Goal: Transaction & Acquisition: Purchase product/service

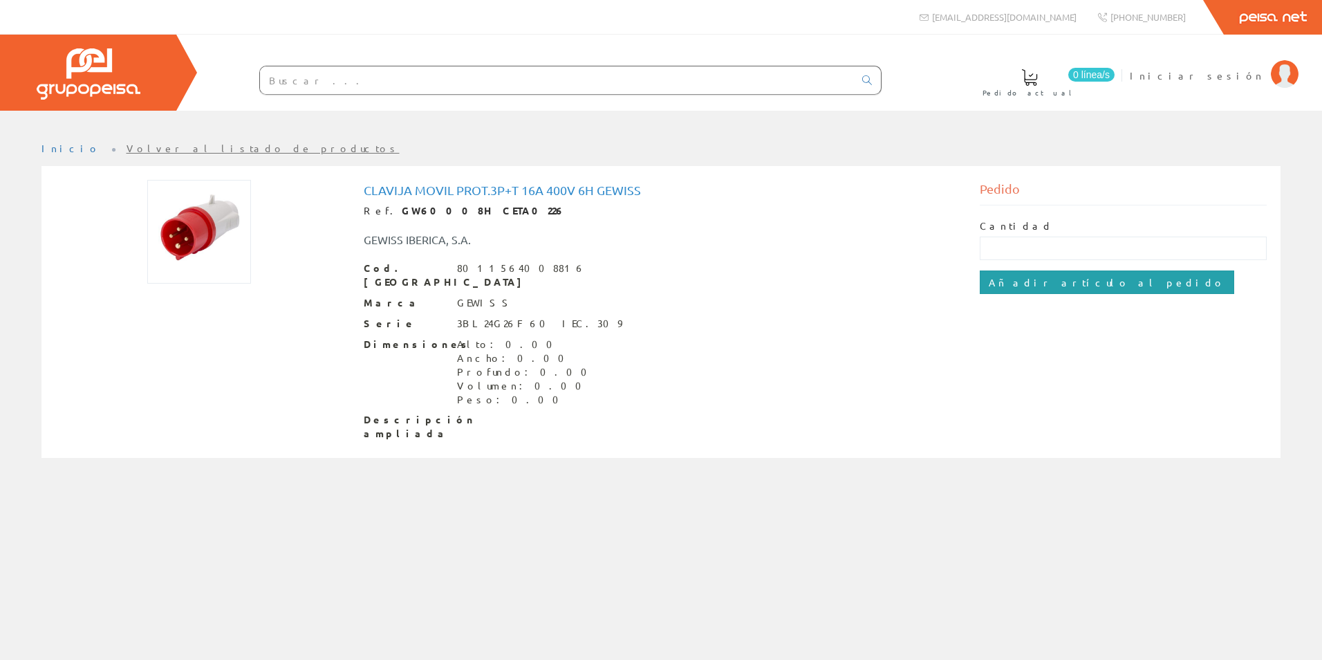
click at [1049, 284] on input "Añadir artículo al pedido" at bounding box center [1107, 282] width 255 height 24
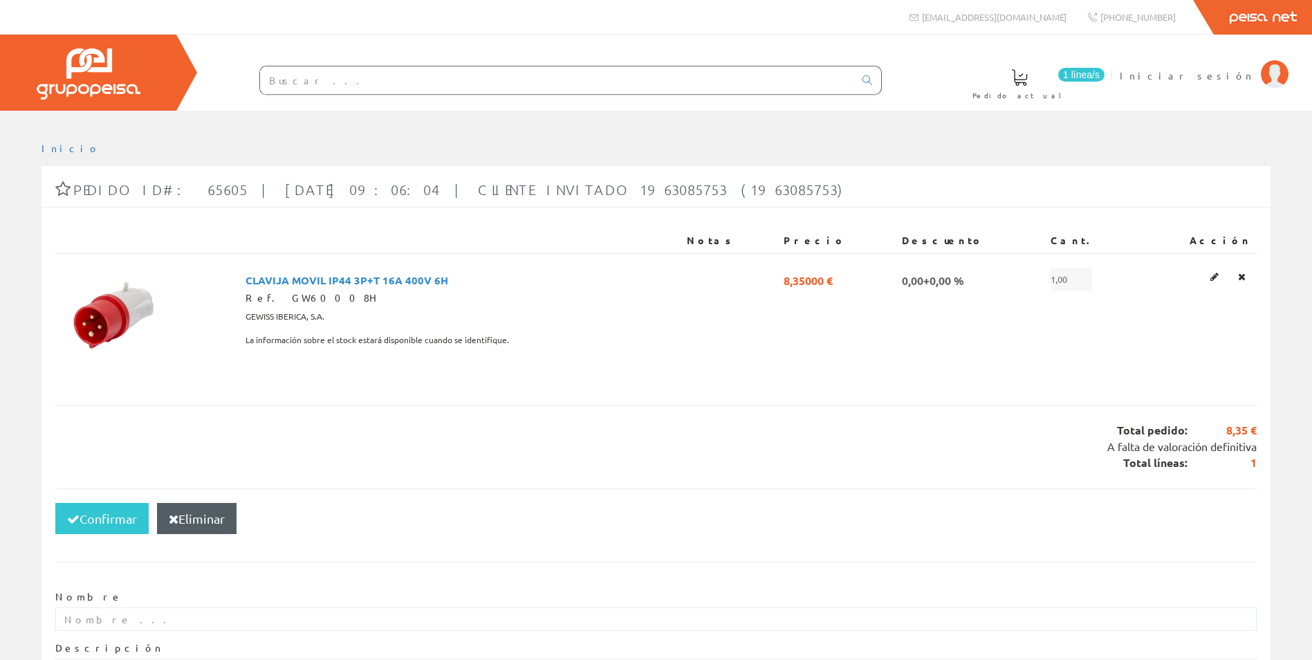
click at [360, 80] on input "text" at bounding box center [557, 80] width 594 height 28
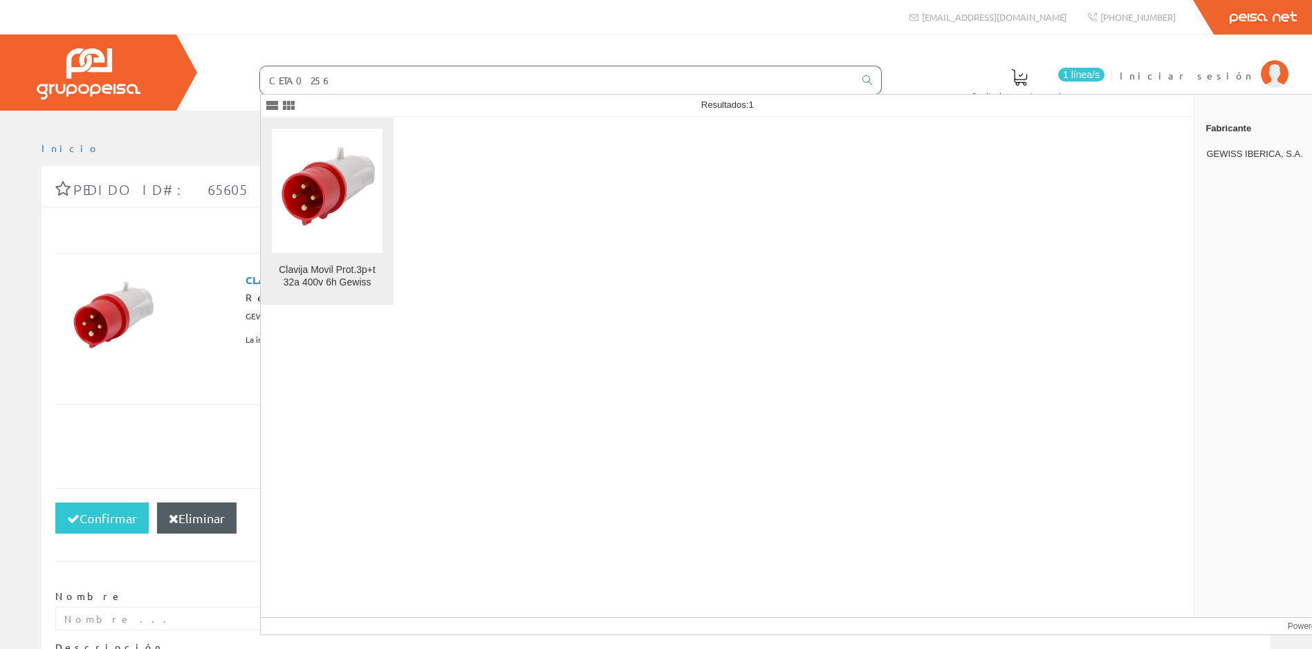
type input "CETA0256"
click at [324, 268] on div "Clavija Movil Prot.3p+t 32a 400v 6h Gewiss" at bounding box center [327, 276] width 111 height 25
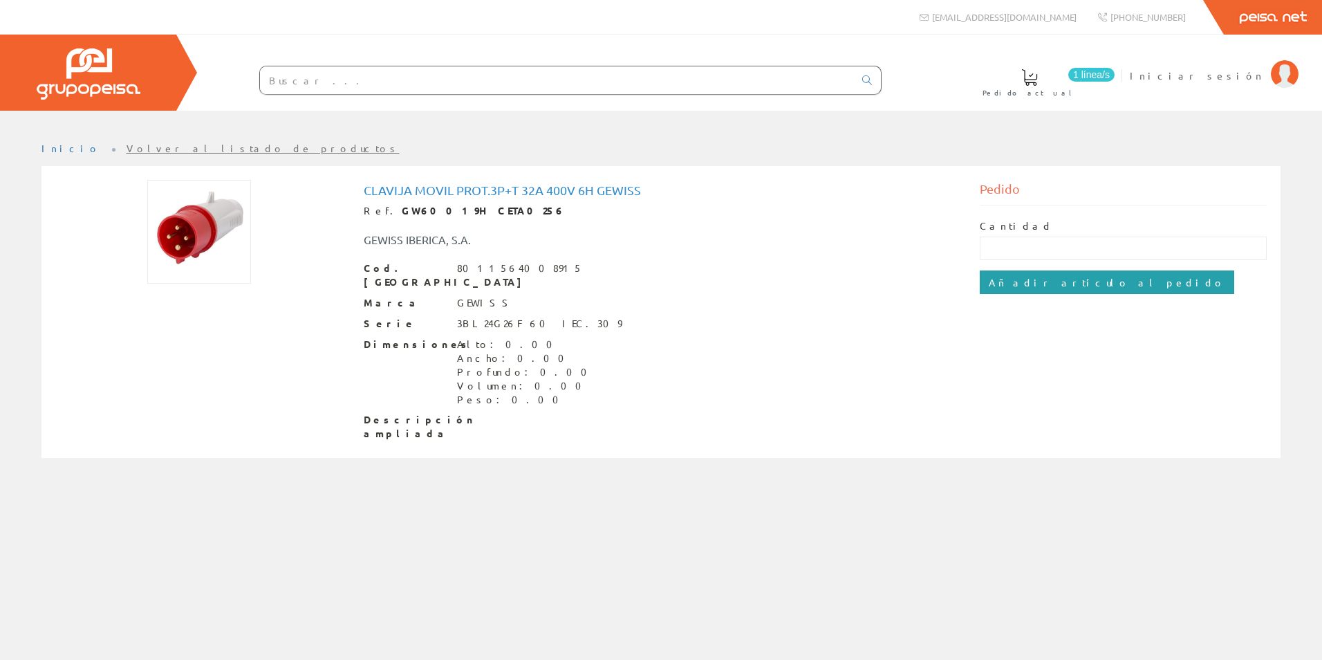
click at [1041, 285] on input "Añadir artículo al pedido" at bounding box center [1107, 282] width 255 height 24
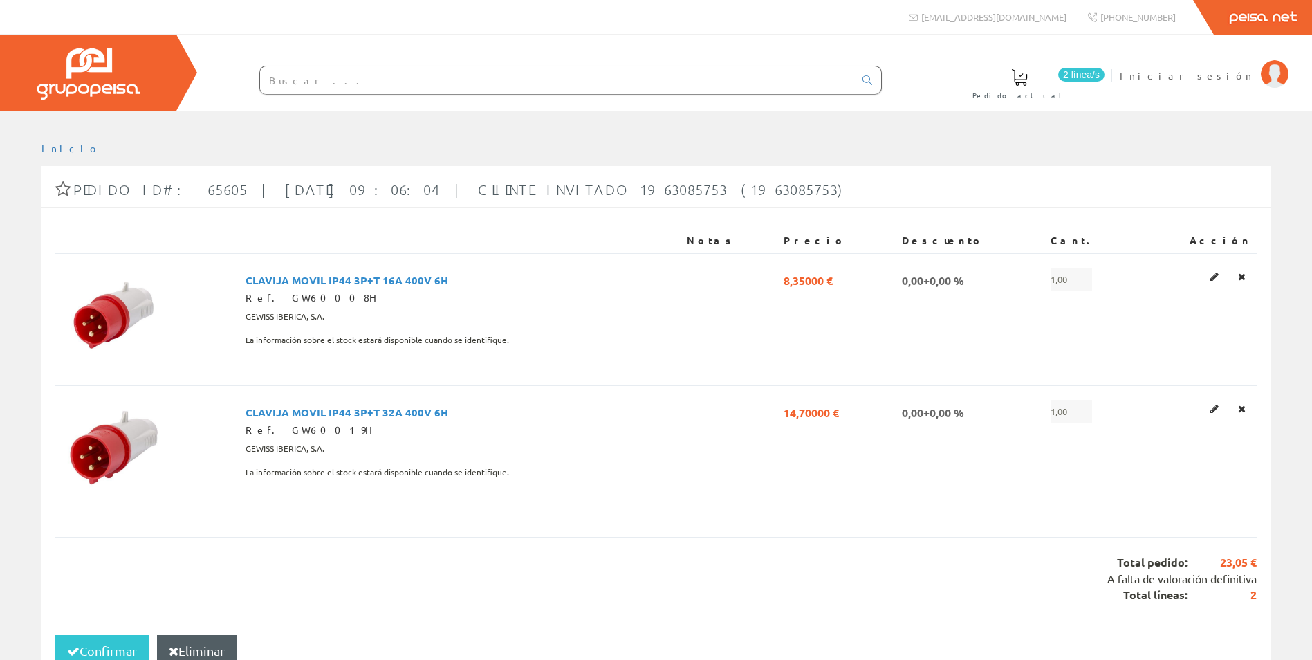
click at [465, 86] on input "text" at bounding box center [557, 80] width 594 height 28
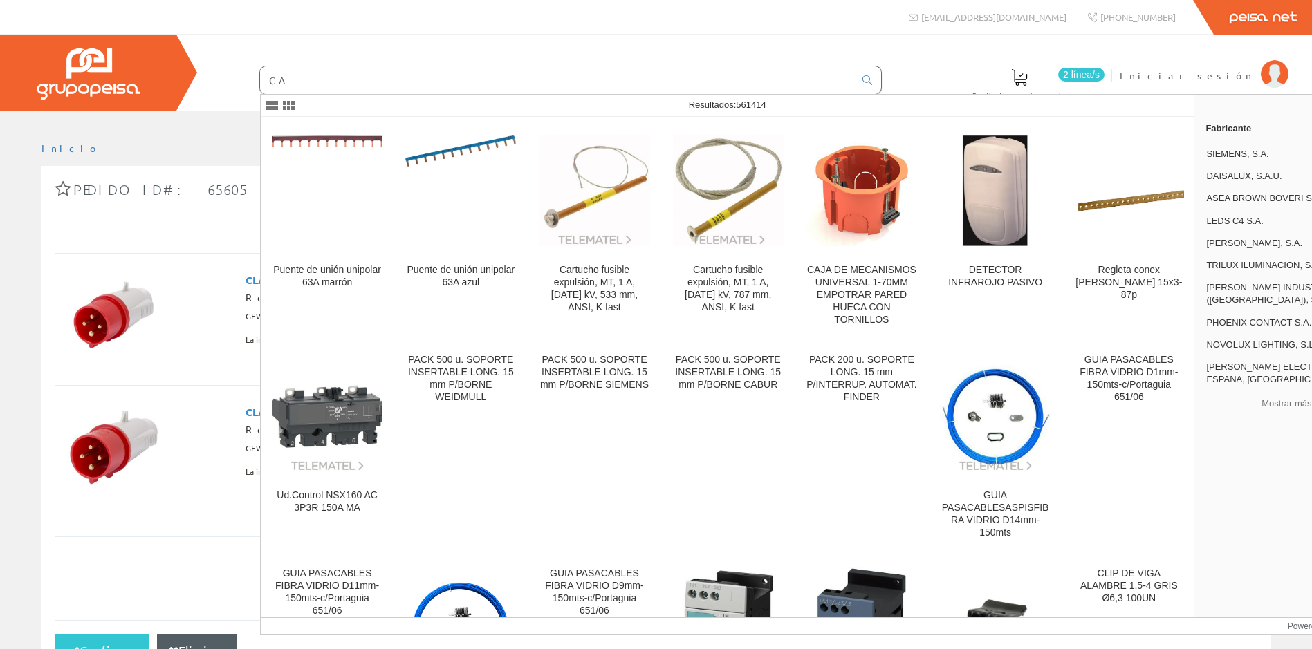
type input "C"
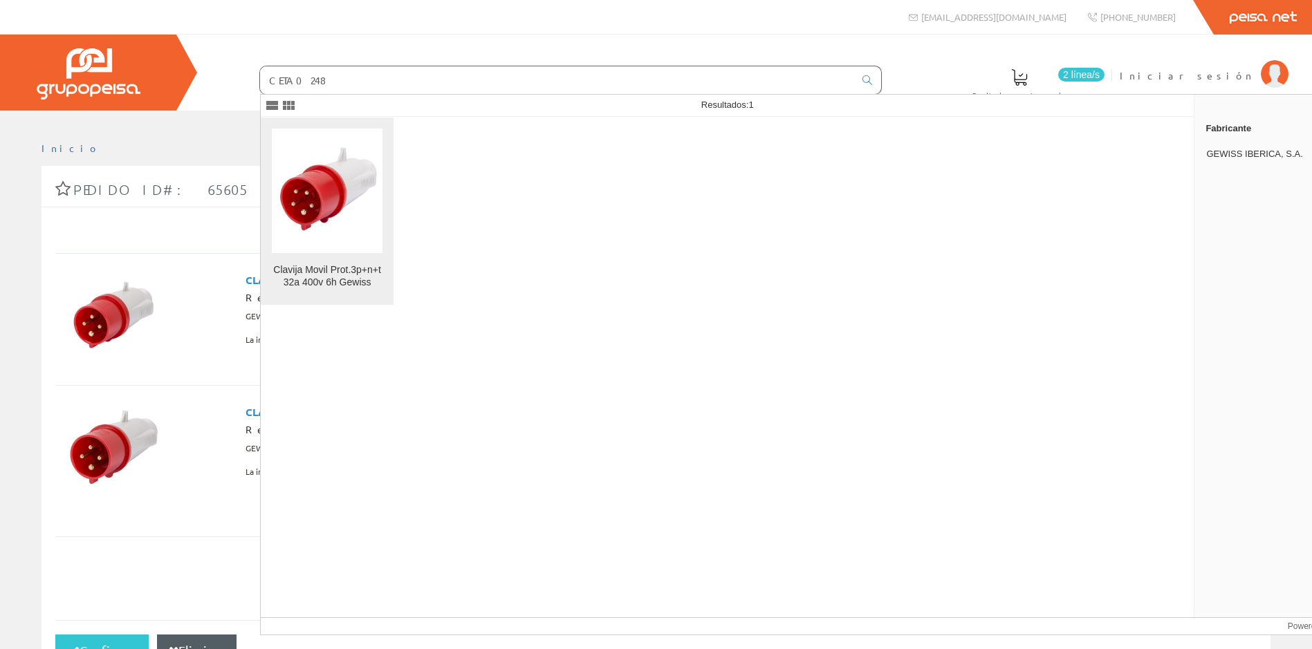
type input "CETA0248"
click at [335, 276] on div "Clavija Movil Prot.3p+n+t 32a 400v 6h Gewiss" at bounding box center [327, 276] width 111 height 25
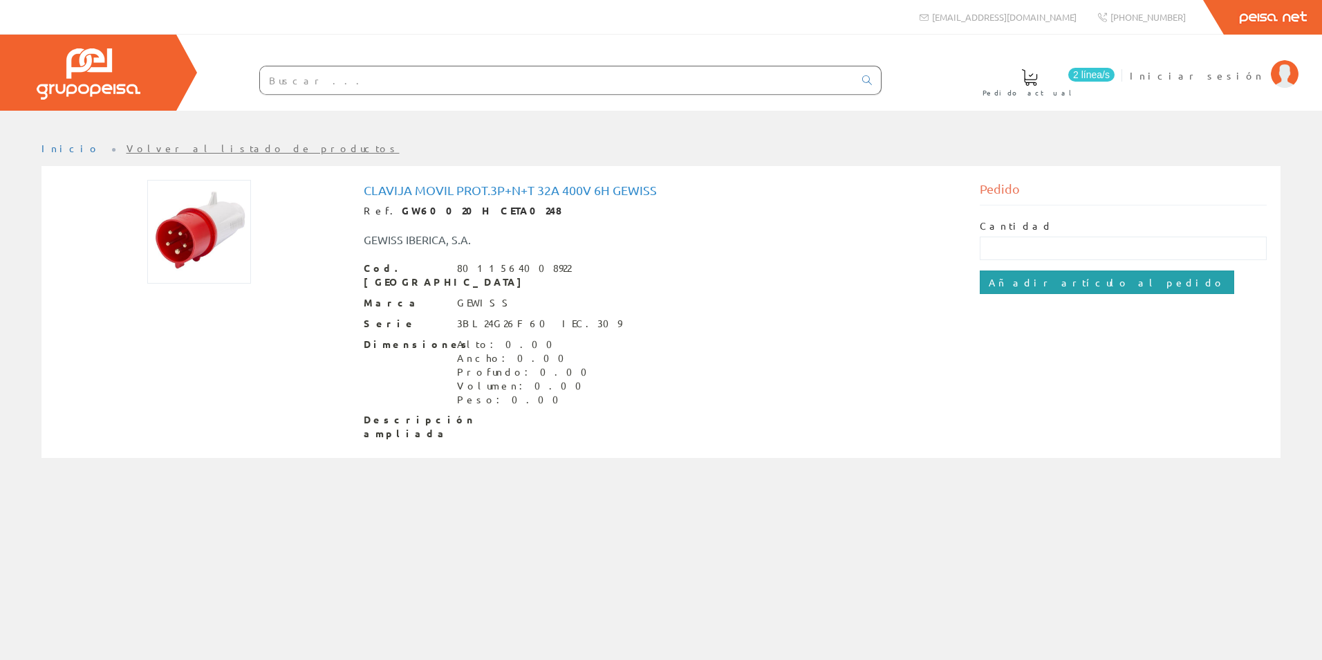
click at [1020, 285] on input "Añadir artículo al pedido" at bounding box center [1107, 282] width 255 height 24
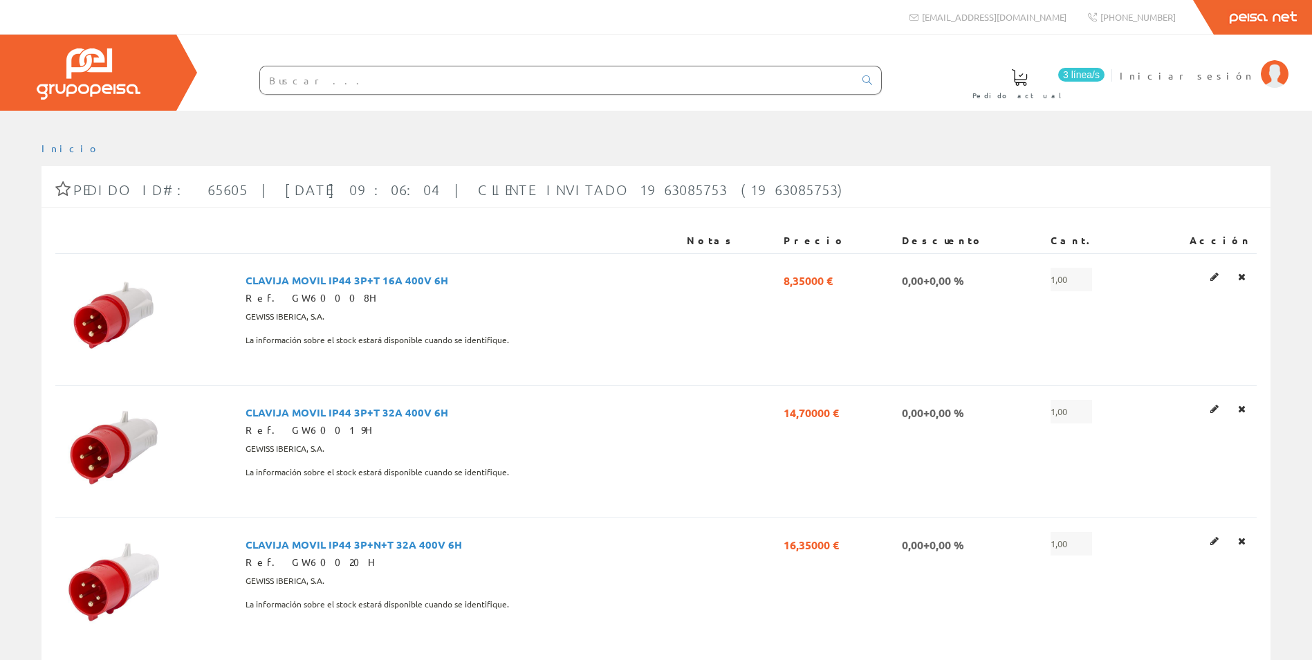
click at [321, 80] on input "text" at bounding box center [557, 80] width 594 height 28
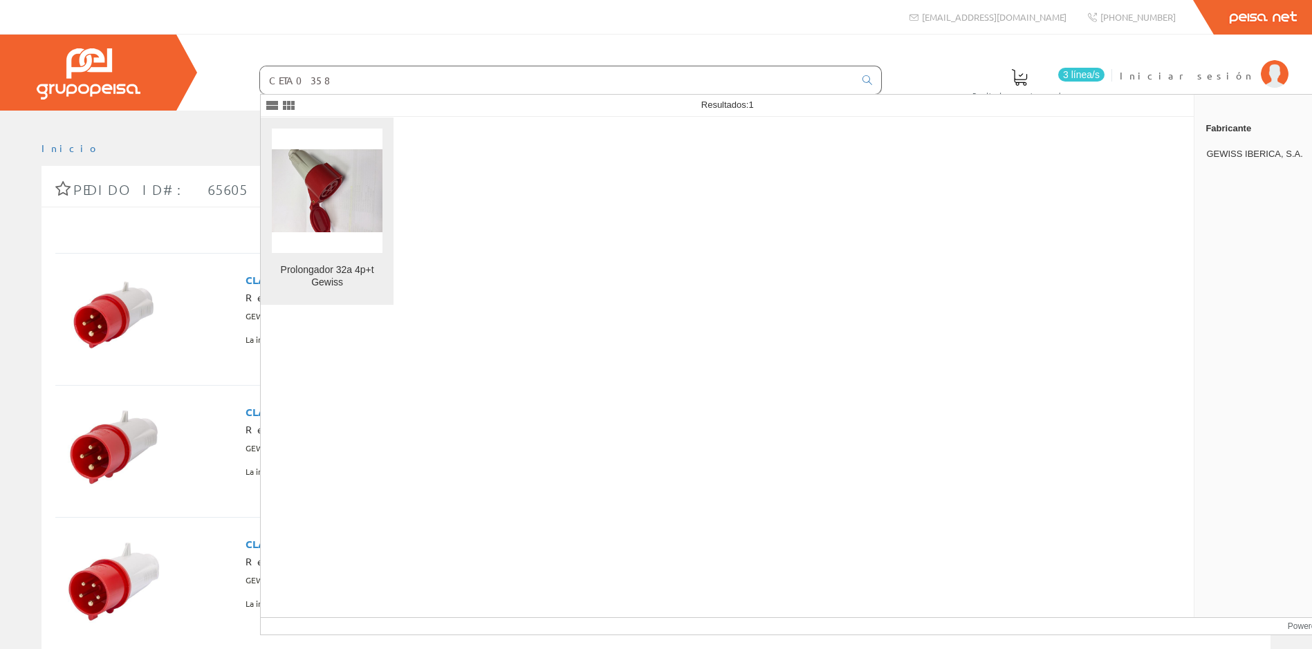
type input "CETA0358"
click at [332, 272] on div "Prolongador 32a 4p+t Gewiss" at bounding box center [327, 276] width 111 height 25
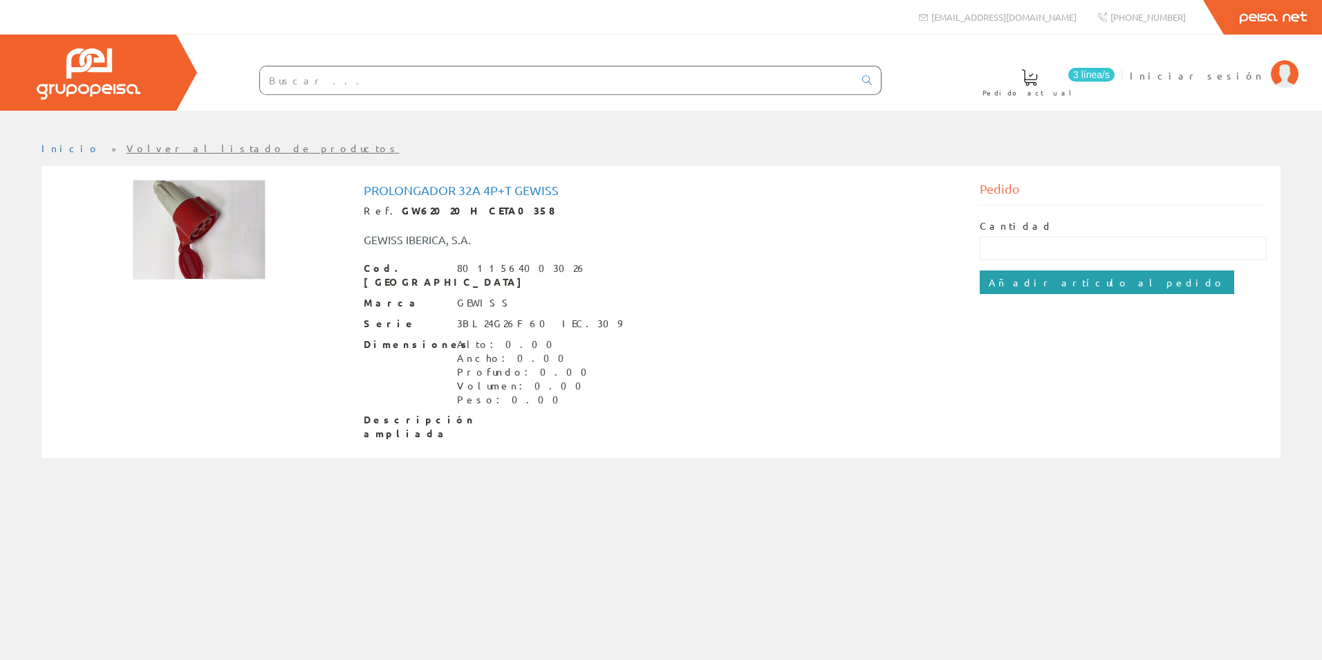
click at [1047, 275] on input "Añadir artículo al pedido" at bounding box center [1107, 282] width 255 height 24
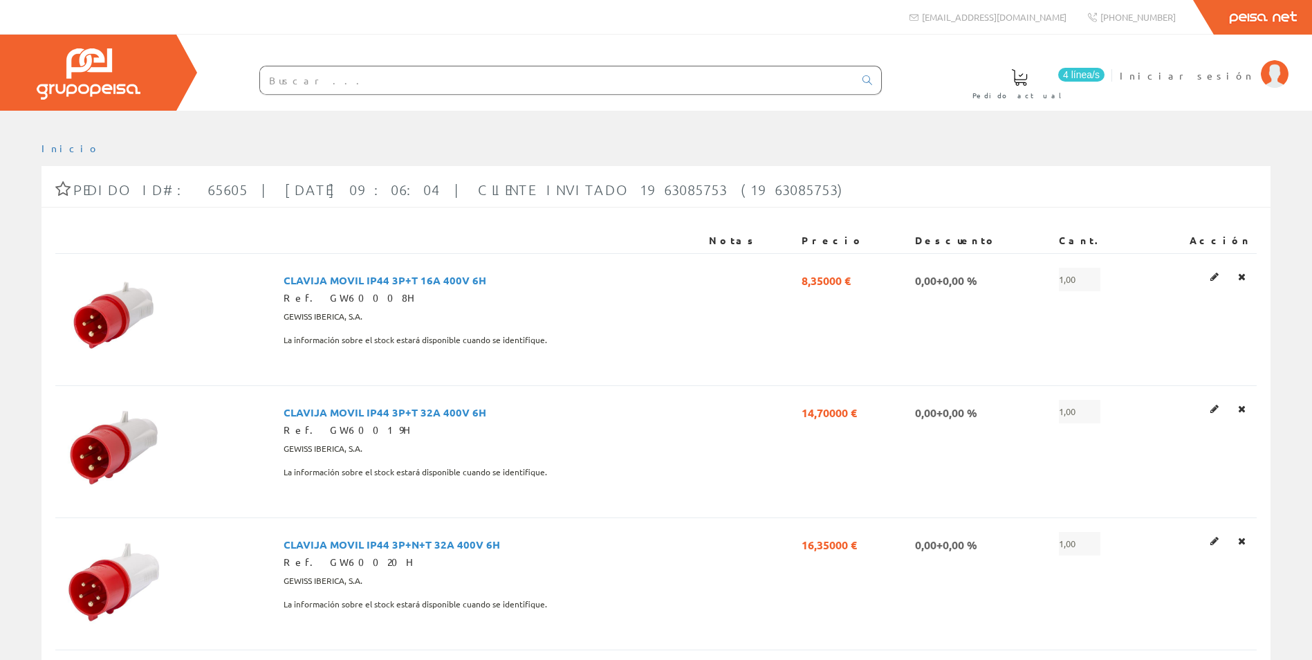
click at [490, 82] on input "text" at bounding box center [557, 80] width 594 height 28
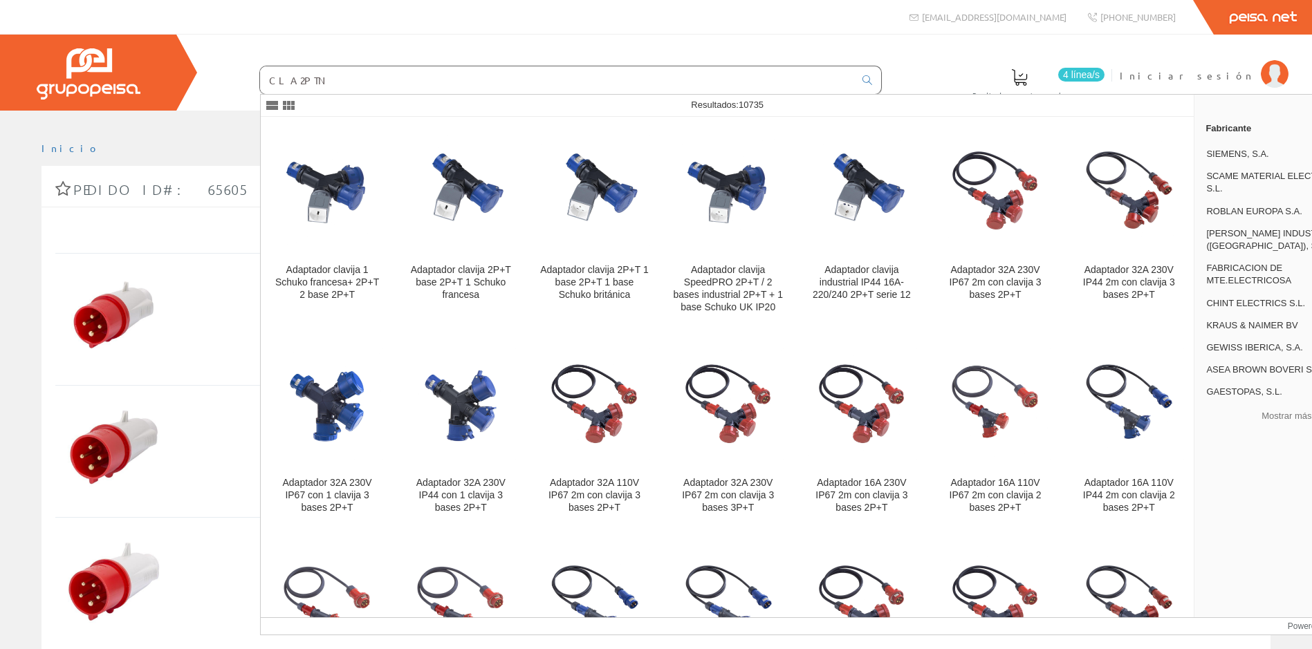
type input "CLA2PTNE"
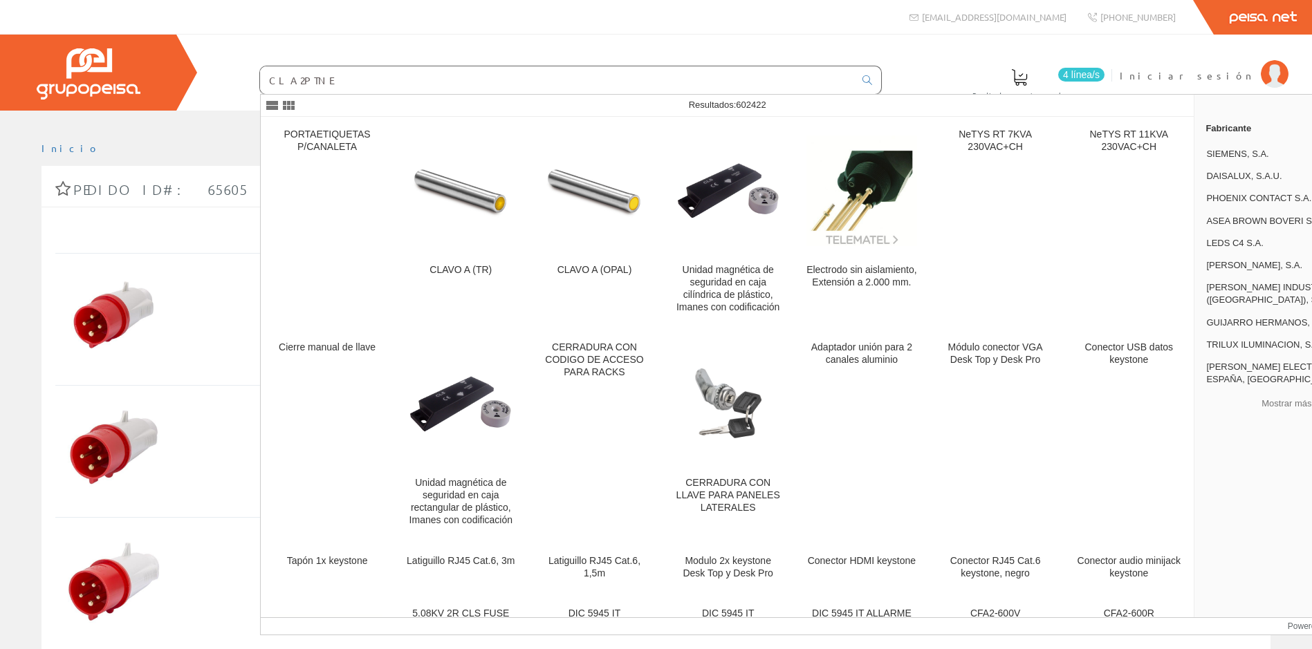
drag, startPoint x: 323, startPoint y: 87, endPoint x: 143, endPoint y: 80, distance: 180.0
click at [143, 80] on div "4 línea/s Pedido actual Iniciar sesión" at bounding box center [656, 73] width 1312 height 76
click at [353, 81] on input "text" at bounding box center [557, 80] width 594 height 28
click at [333, 79] on input "text" at bounding box center [557, 80] width 594 height 28
click at [337, 86] on input "text" at bounding box center [557, 80] width 594 height 28
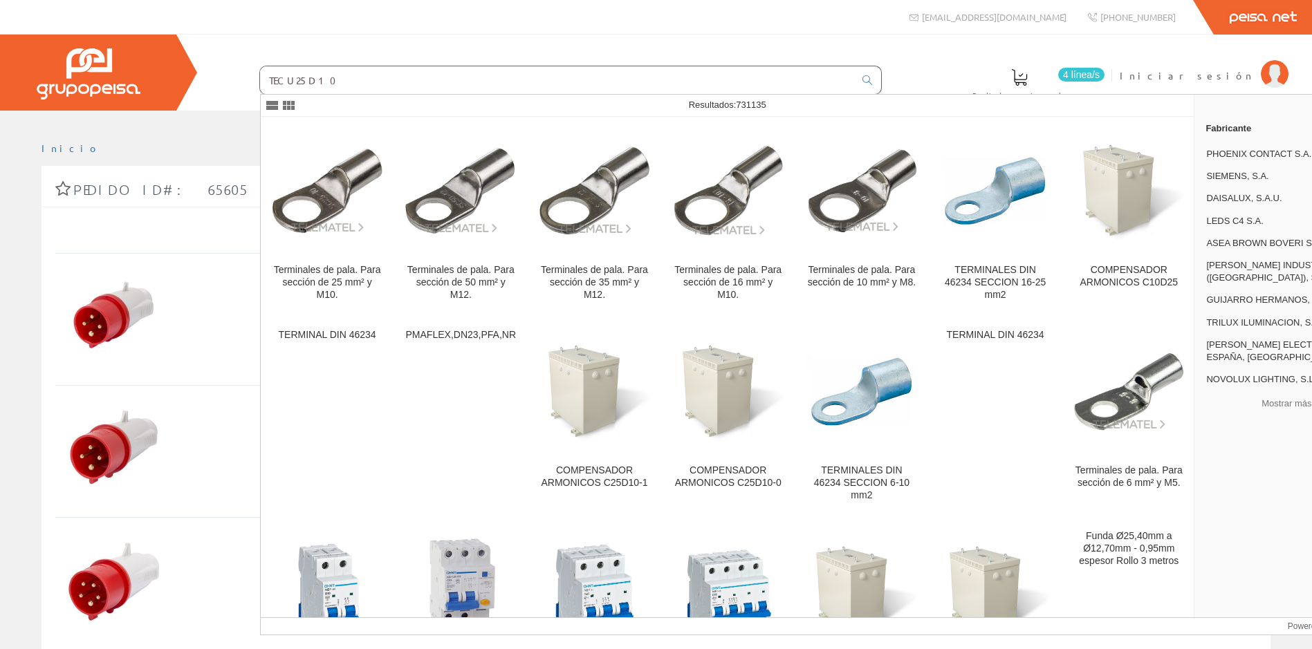
type input "TECU25D10"
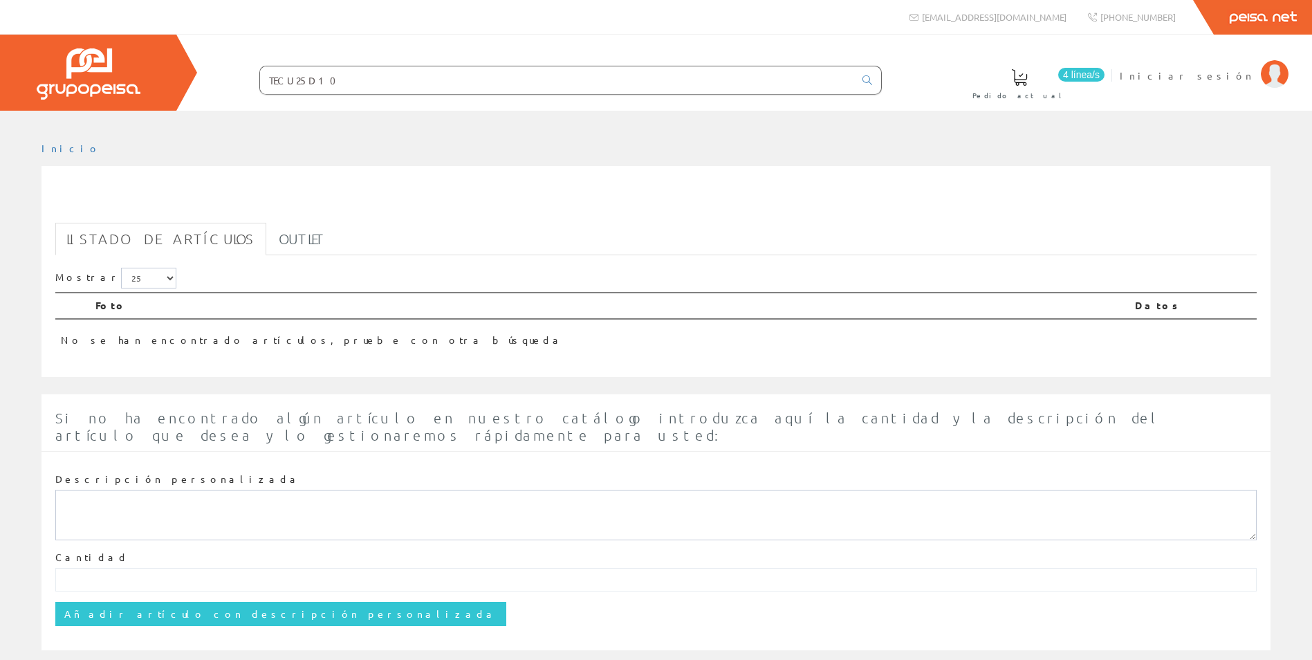
click at [342, 86] on input "TECU25D10" at bounding box center [557, 80] width 594 height 28
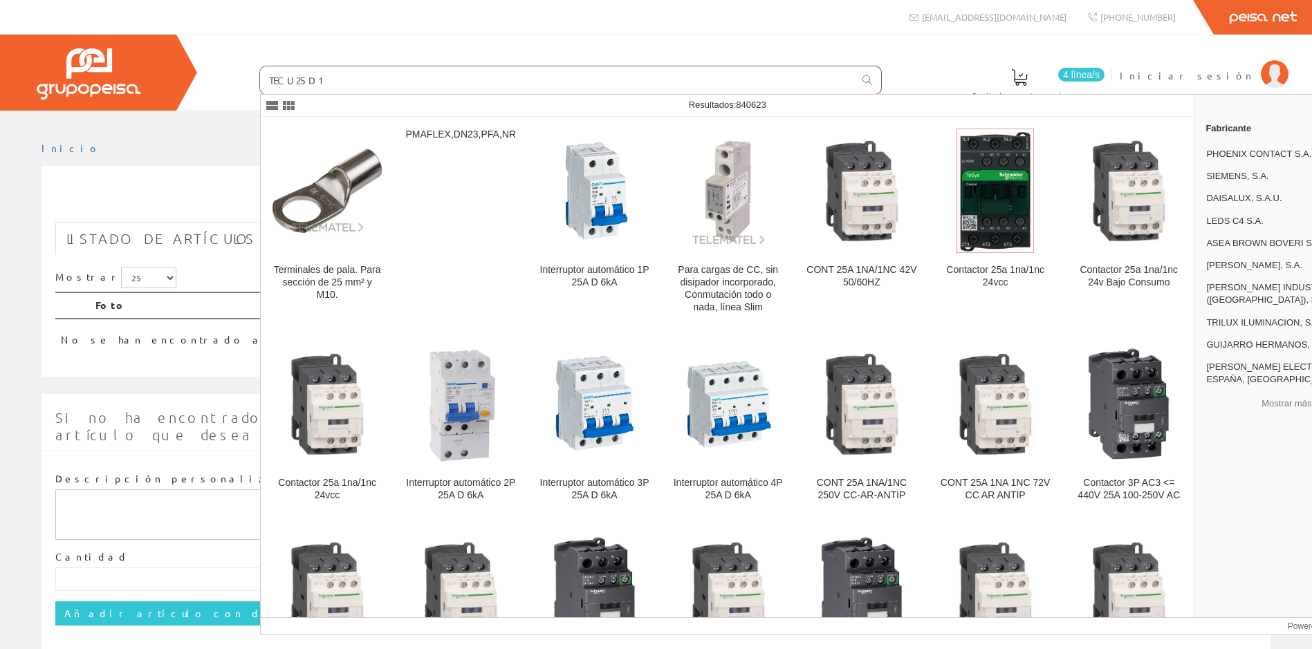
type input "TECU25D10"
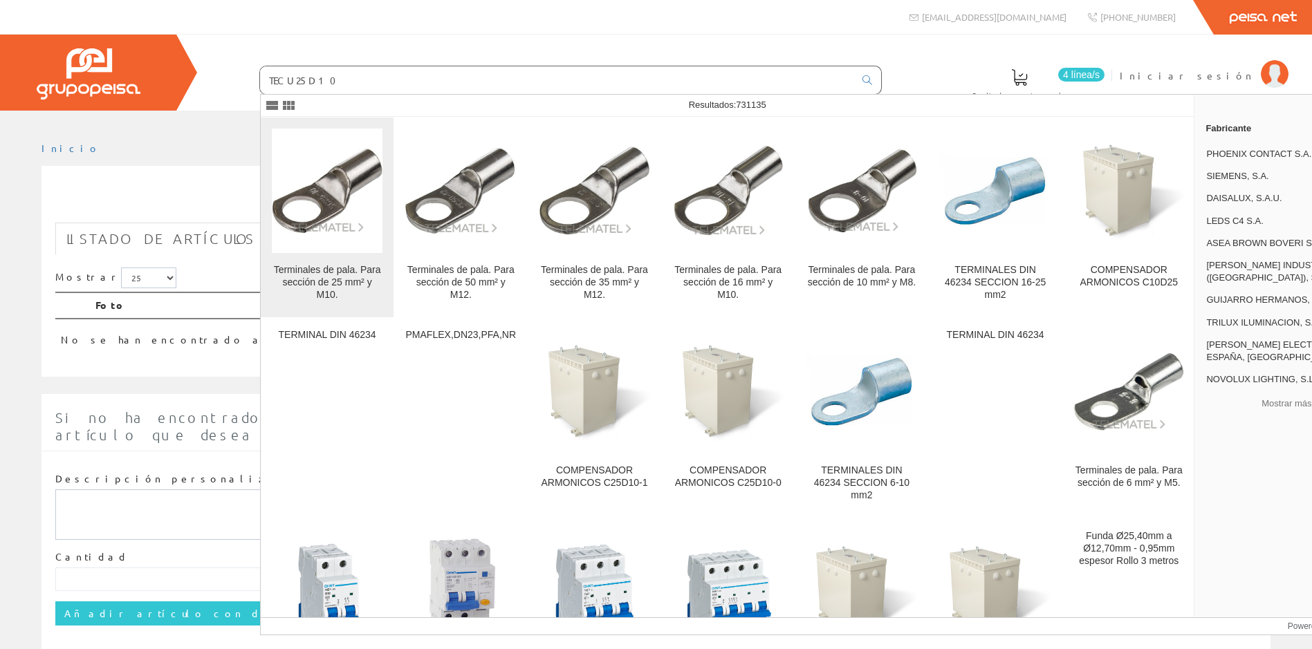
click at [322, 280] on div "Terminales de pala. Para sección de 25 mm² y M10." at bounding box center [327, 282] width 111 height 37
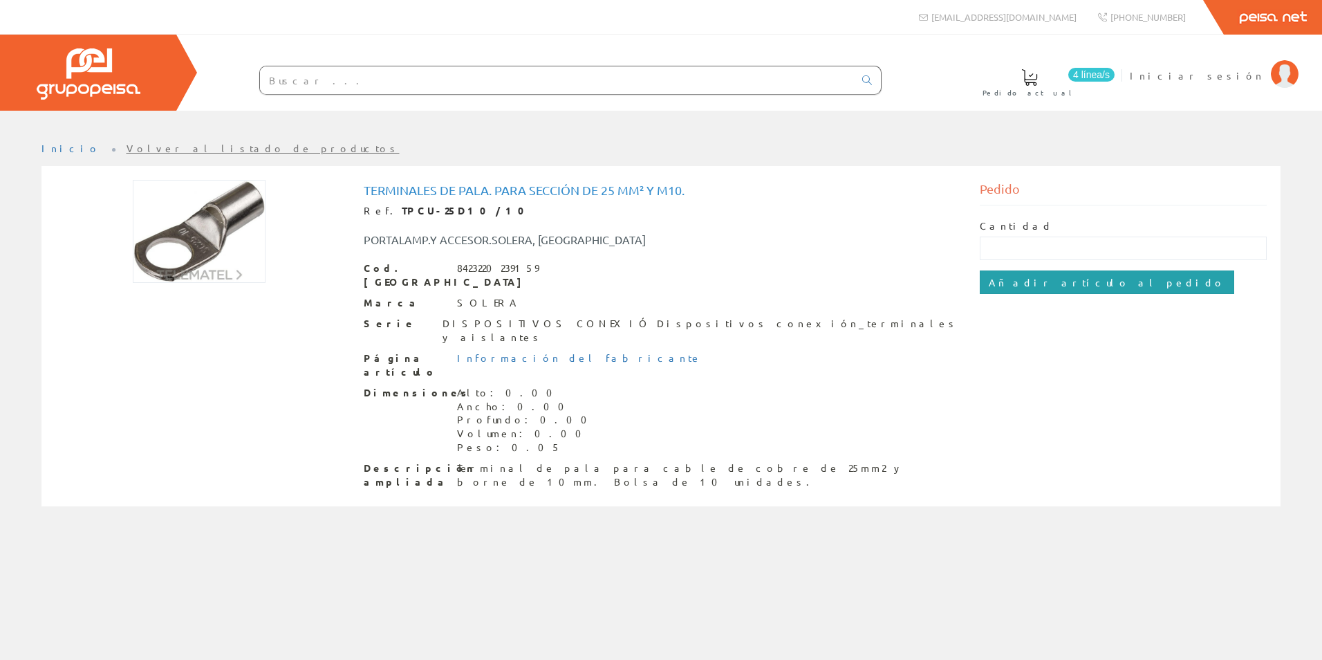
click at [1035, 283] on input "Añadir artículo al pedido" at bounding box center [1107, 282] width 255 height 24
click at [1035, 250] on input "text" at bounding box center [1124, 249] width 288 height 24
type input "10"
click at [1000, 271] on input "Añadir artículo al pedido" at bounding box center [1107, 282] width 255 height 24
click at [331, 84] on input "text" at bounding box center [557, 80] width 594 height 28
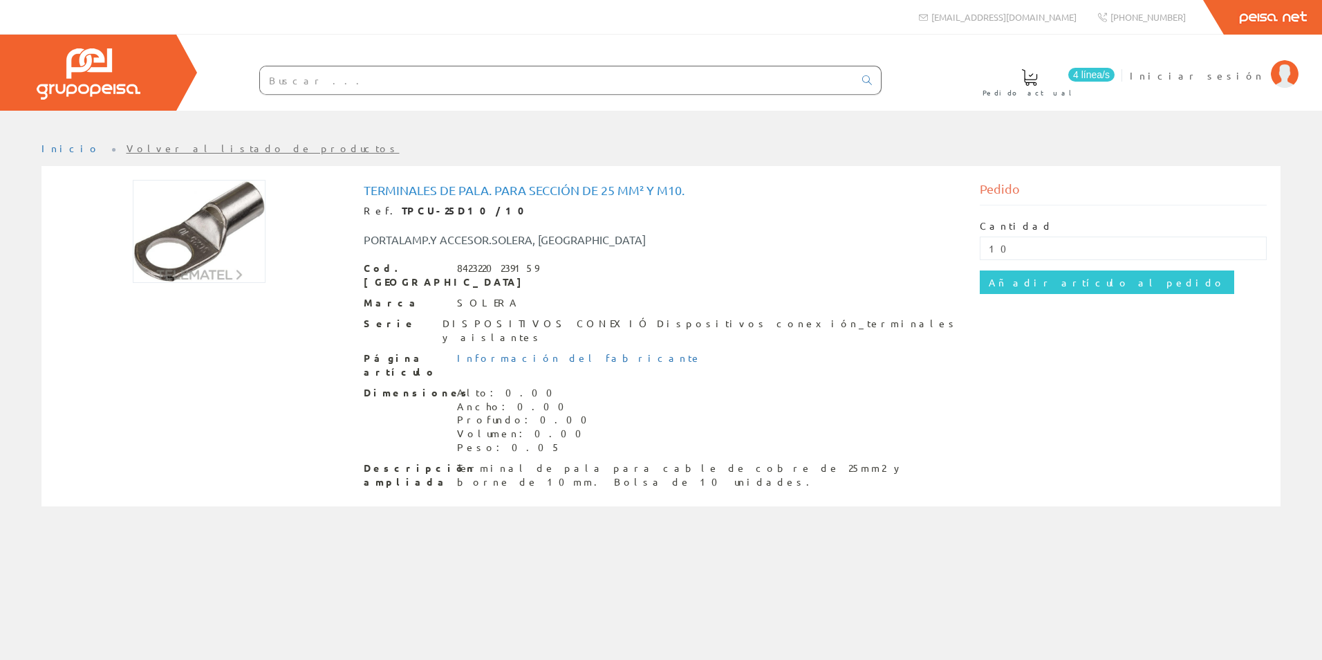
type input "TECU25D10"
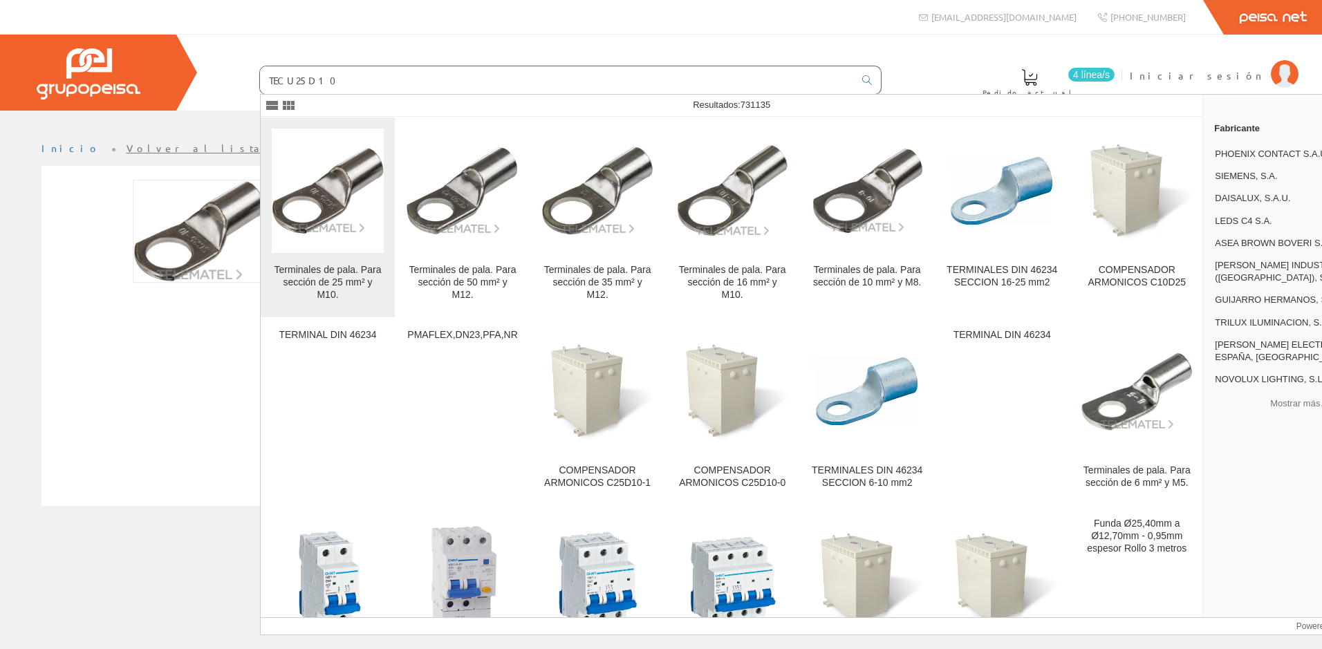
click at [319, 284] on div "Terminales de pala. Para sección de 25 mm² y M10." at bounding box center [328, 282] width 112 height 37
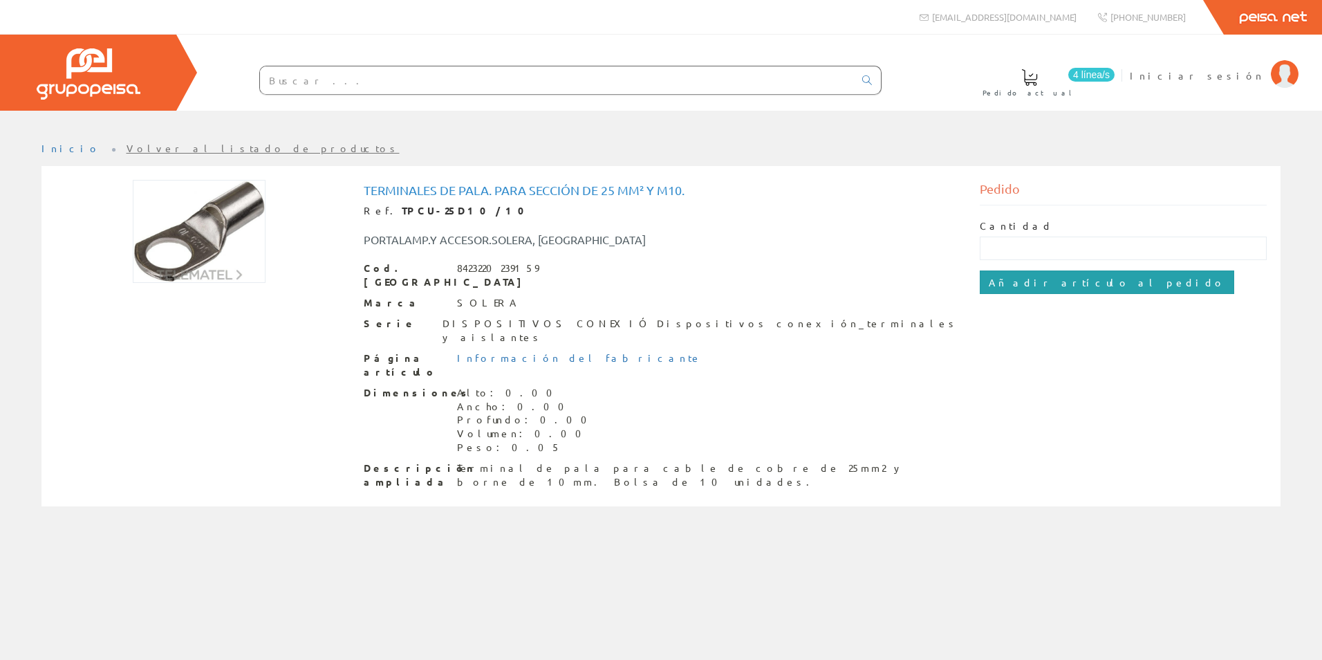
click at [1029, 277] on input "Añadir artículo al pedido" at bounding box center [1107, 282] width 255 height 24
click at [359, 92] on input "text" at bounding box center [557, 80] width 594 height 28
click at [285, 68] on input "text" at bounding box center [557, 80] width 594 height 28
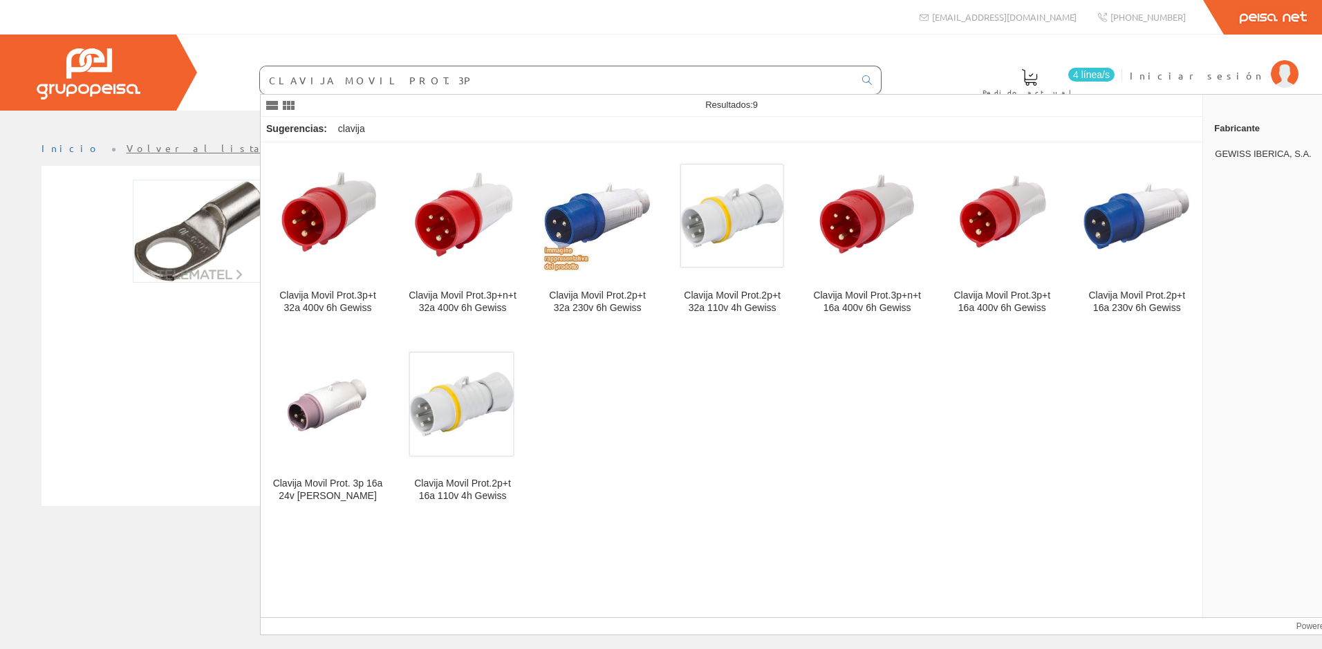
drag, startPoint x: 420, startPoint y: 80, endPoint x: 608, endPoint y: 104, distance: 189.6
click at [608, 104] on body at bounding box center [661, 324] width 1322 height 649
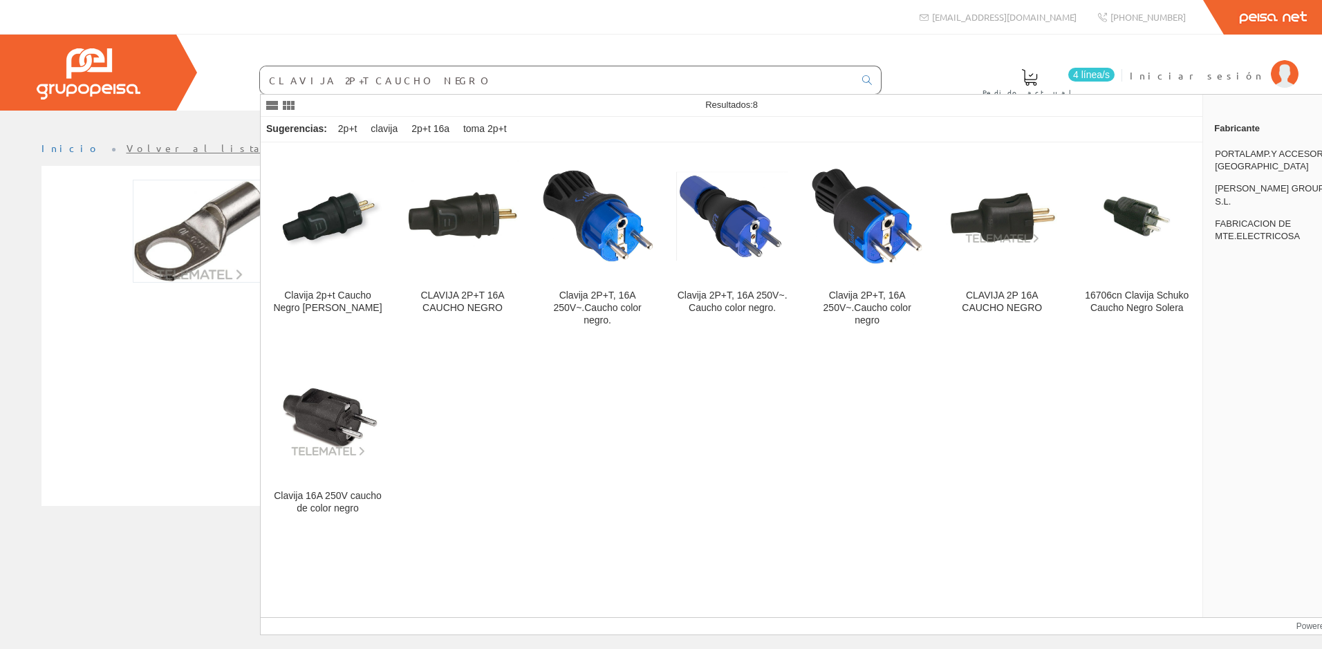
drag, startPoint x: 429, startPoint y: 80, endPoint x: 224, endPoint y: 80, distance: 205.4
click at [224, 80] on form "CLAVIJA 2P+T CAUCHO NEGRO" at bounding box center [543, 80] width 678 height 29
paste input "LEGN9919"
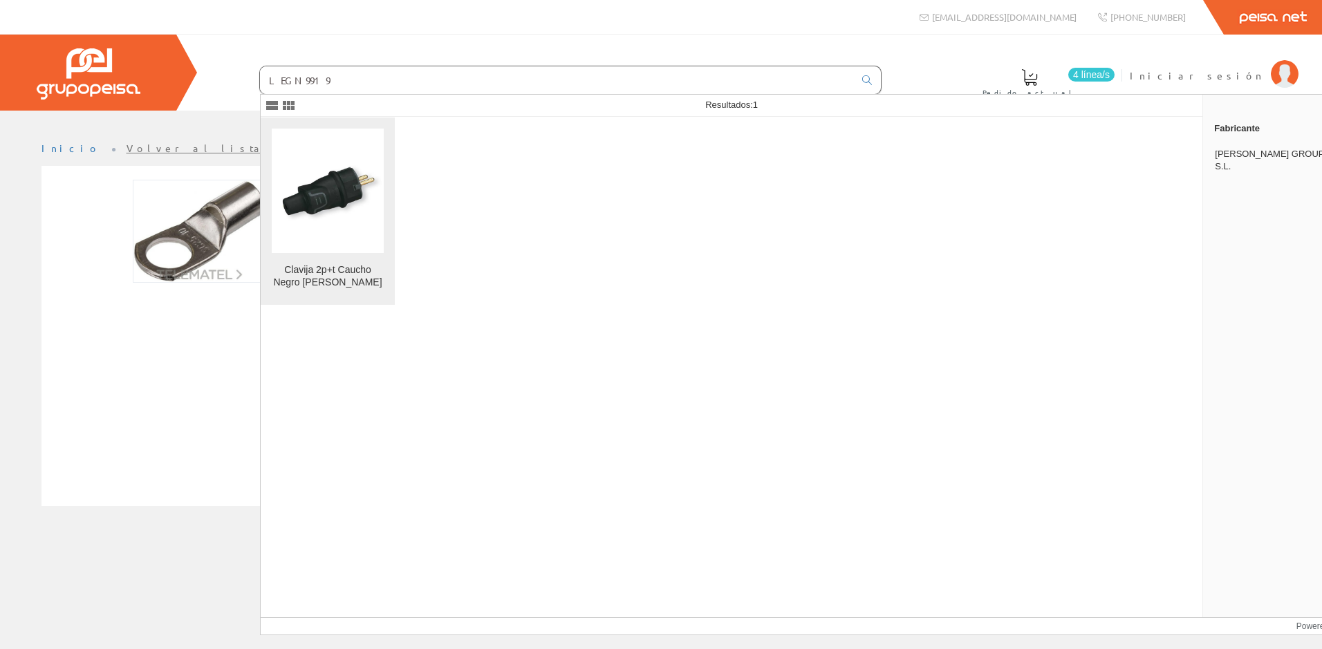
type input "LEGN9919"
click at [326, 278] on div "Clavija 2p+t Caucho Negro Legrand" at bounding box center [328, 276] width 112 height 25
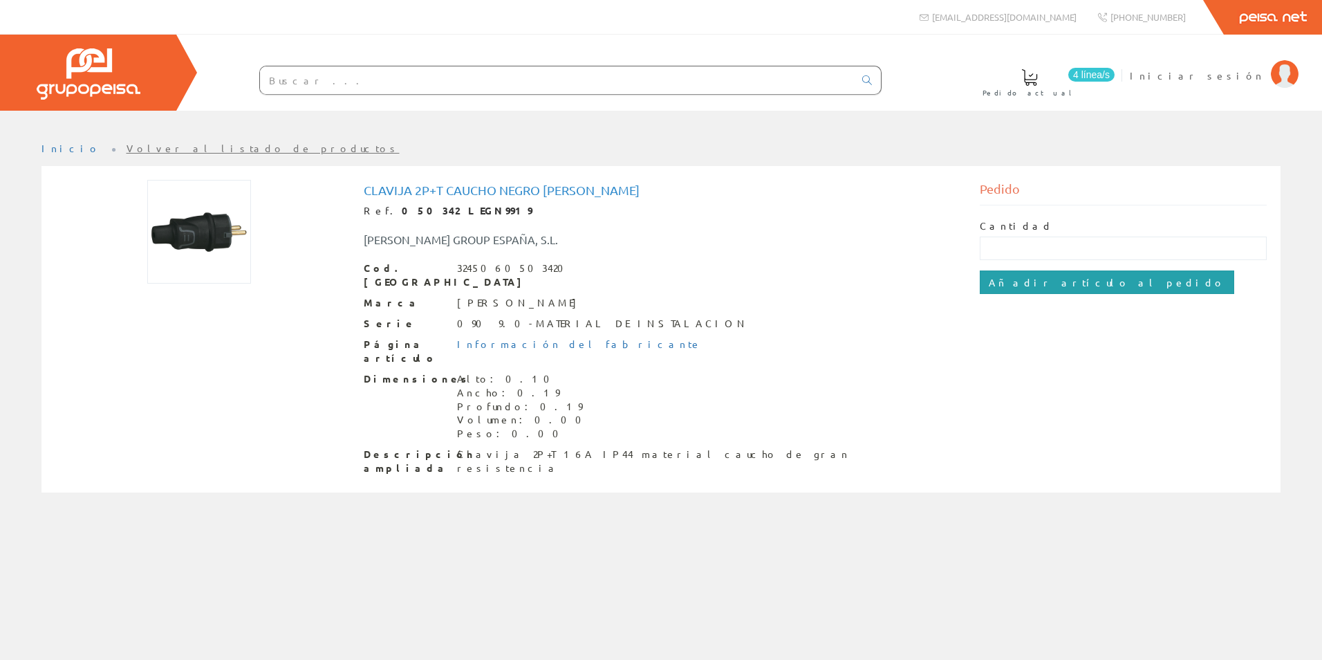
click at [1047, 285] on input "Añadir artículo al pedido" at bounding box center [1107, 282] width 255 height 24
